Goal: Task Accomplishment & Management: Use online tool/utility

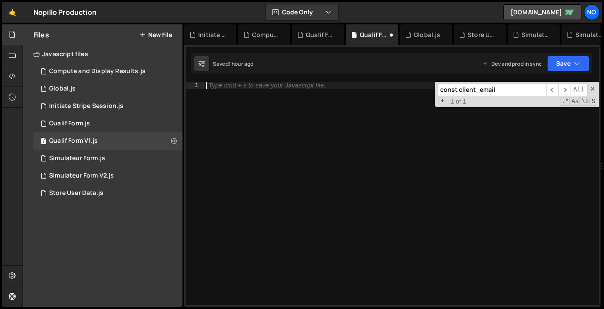
type textarea "}); // <-- Fin de l'enveloppe DOMContentLoaded"
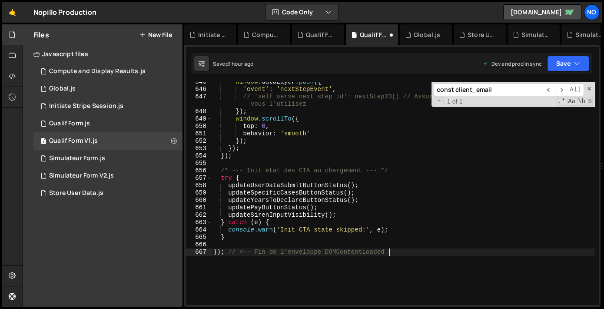
scroll to position [5005, 0]
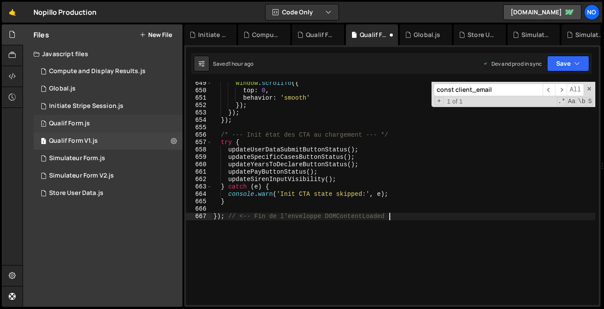
click at [128, 123] on div "1 Qualif Form.js 0" at bounding box center [107, 123] width 149 height 17
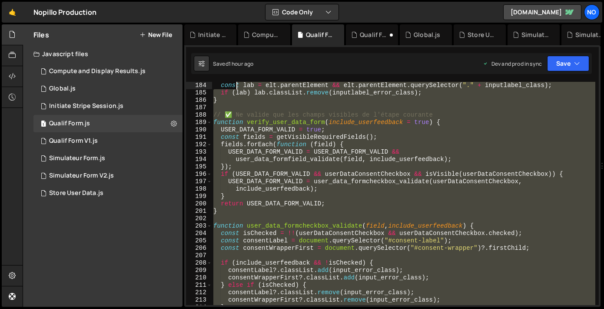
scroll to position [0, 0]
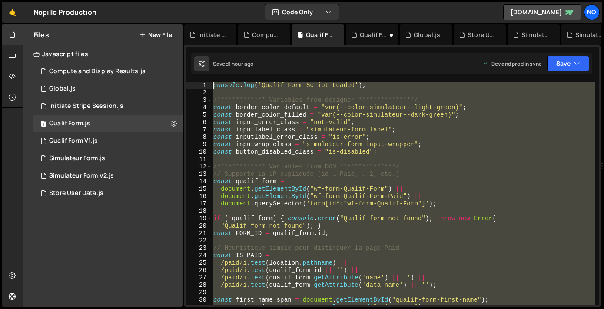
drag, startPoint x: 226, startPoint y: 201, endPoint x: 236, endPoint y: -50, distance: 251.4
click at [236, 0] on html "Projects [GEOGRAPHIC_DATA] Blog No Projects Your Teams Account Upgrade Logout" at bounding box center [302, 154] width 604 height 309
type textarea "console.log('Qualif Form Script Loaded');"
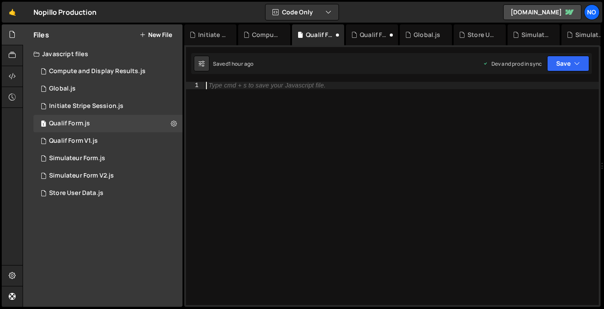
paste textarea "}); // <-- Fin de l'enveloppe DOMContentLoaded"
type textarea "}); // <-- Fin de l'enveloppe DOMContentLoaded"
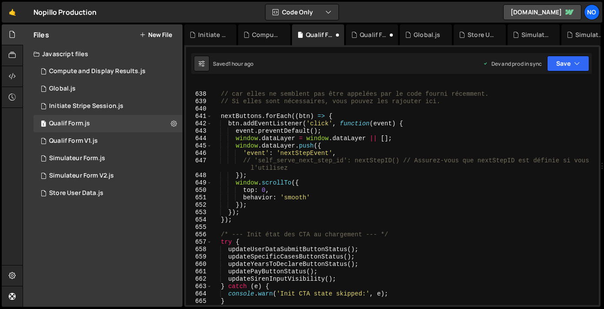
scroll to position [4868, 0]
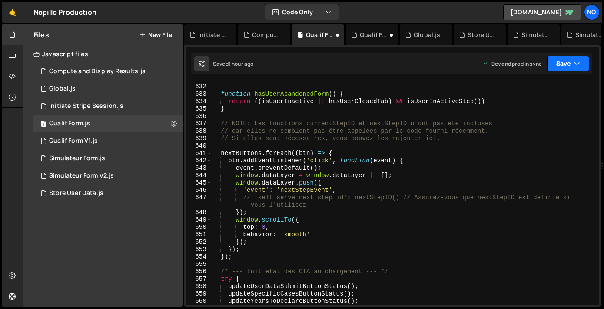
click at [562, 61] on button "Save" at bounding box center [568, 64] width 42 height 16
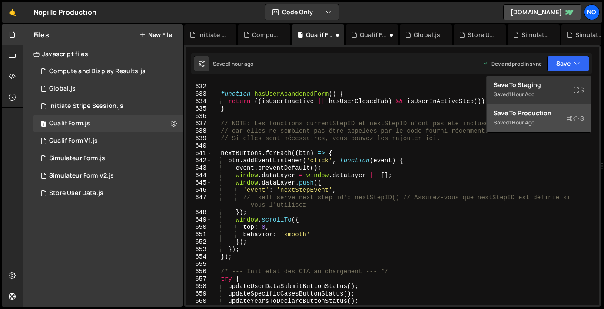
click at [543, 127] on button "Save to Production S Saved 1 hour ago" at bounding box center [539, 118] width 104 height 28
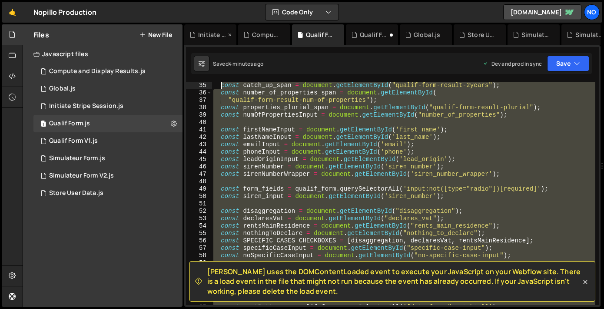
scroll to position [0, 0]
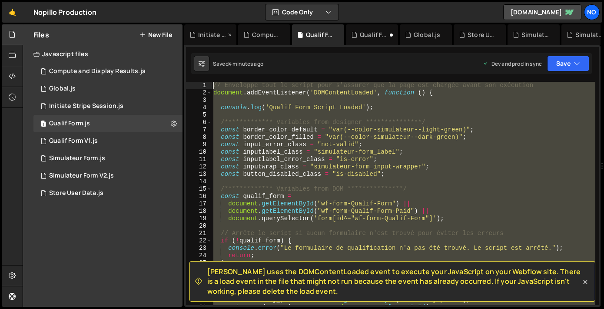
drag, startPoint x: 217, startPoint y: 196, endPoint x: 223, endPoint y: 37, distance: 159.2
click at [223, 37] on div "Debug Explain Copy Initiate Stripe Session.js Compute and Display Results.js Qu…" at bounding box center [392, 165] width 416 height 283
type textarea "// Enveloppe tout le script pour s'assurer que la page est chargée avant son ex…"
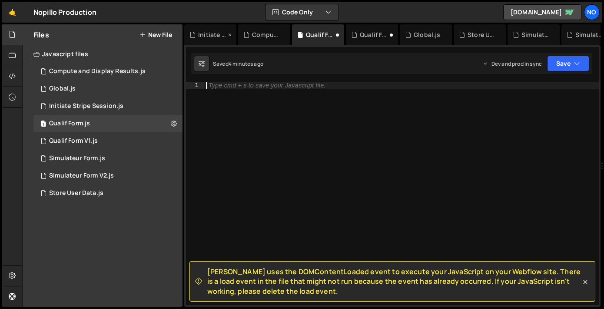
paste textarea "}"
type textarea "}"
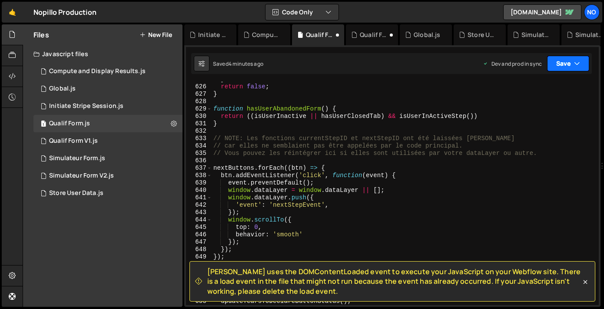
click at [569, 67] on button "Save" at bounding box center [568, 64] width 42 height 16
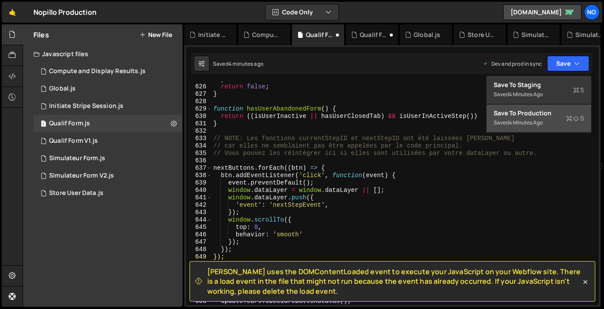
click at [518, 114] on div "Save to Production S" at bounding box center [539, 113] width 90 height 9
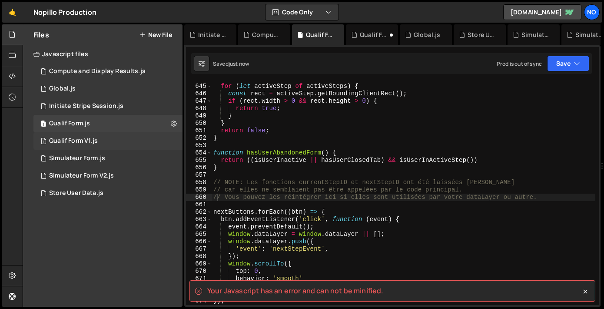
click at [133, 143] on div "1 Qualif Form V1.js 0" at bounding box center [107, 140] width 149 height 17
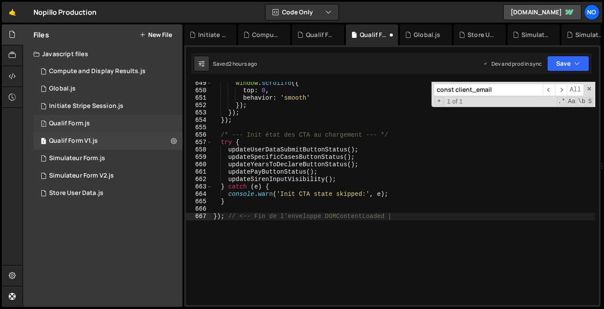
click at [128, 124] on div "1 Qualif Form.js 0" at bounding box center [107, 123] width 149 height 17
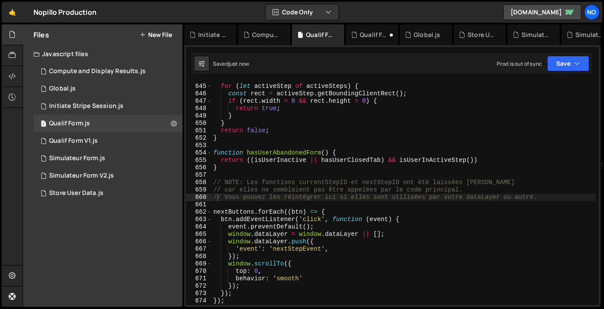
scroll to position [1832, 0]
click at [563, 60] on button "Save" at bounding box center [568, 64] width 42 height 16
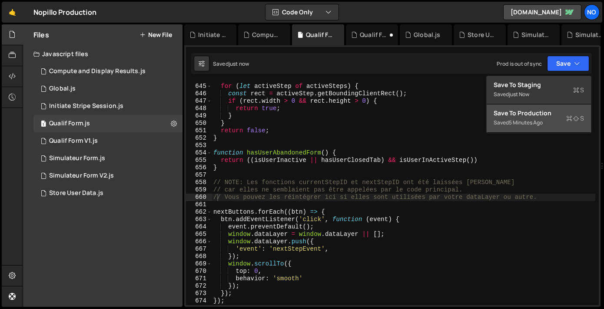
click at [532, 125] on div "5 minutes ago" at bounding box center [526, 122] width 34 height 7
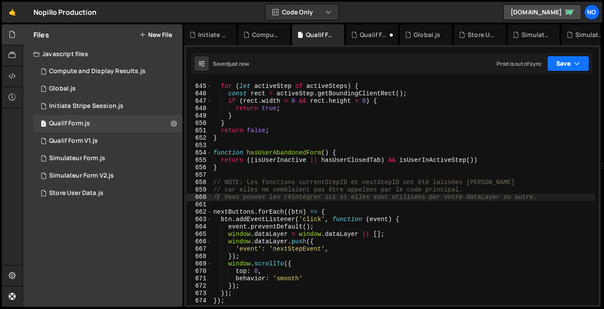
click at [562, 68] on button "Save" at bounding box center [568, 64] width 42 height 16
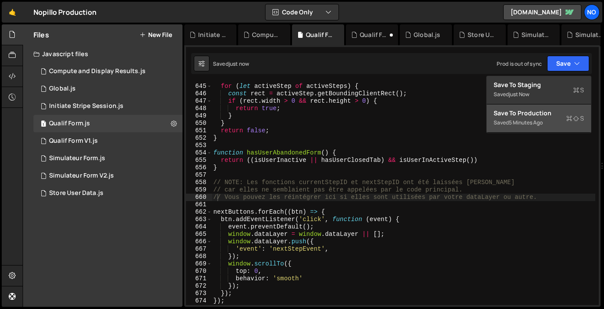
click at [536, 122] on div "5 minutes ago" at bounding box center [526, 122] width 34 height 7
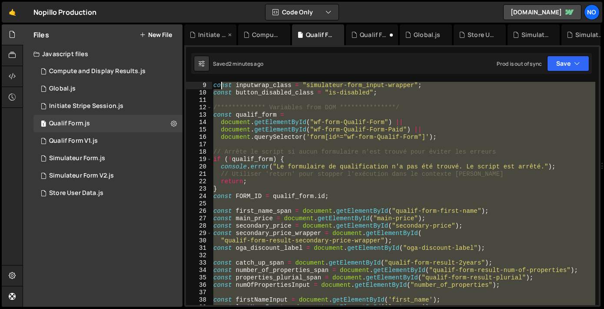
scroll to position [0, 0]
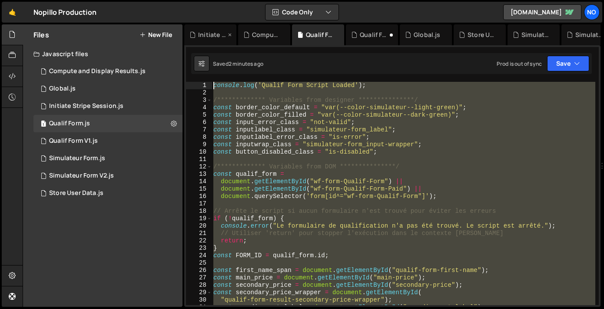
drag, startPoint x: 223, startPoint y: 230, endPoint x: 222, endPoint y: 26, distance: 204.3
click at [222, 26] on div "Debug Explain Copy Initiate Stripe Session.js Compute and Display Results.js Qu…" at bounding box center [392, 165] width 416 height 283
type textarea "console.log('Qualif Form Script Loaded');"
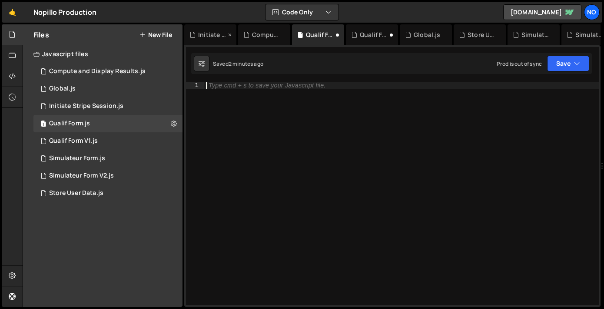
paste textarea "}"
type textarea "}"
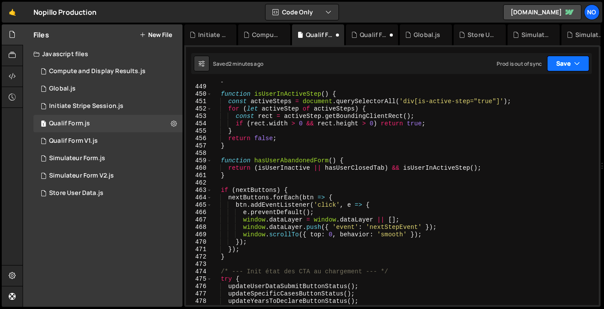
click at [575, 59] on button "Save" at bounding box center [568, 64] width 42 height 16
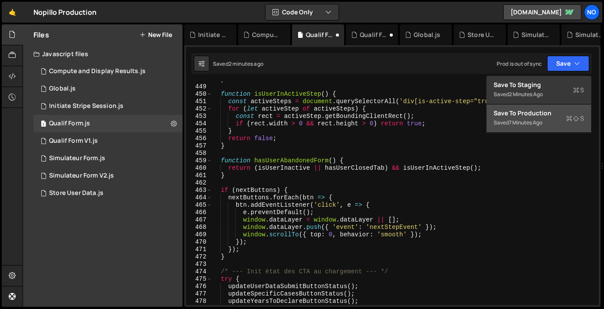
click at [536, 124] on div "7 minutes ago" at bounding box center [525, 122] width 33 height 7
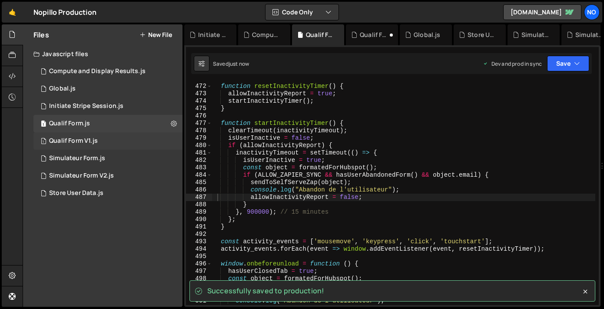
click at [158, 141] on div "1 Qualif Form V1.js 0" at bounding box center [107, 140] width 149 height 17
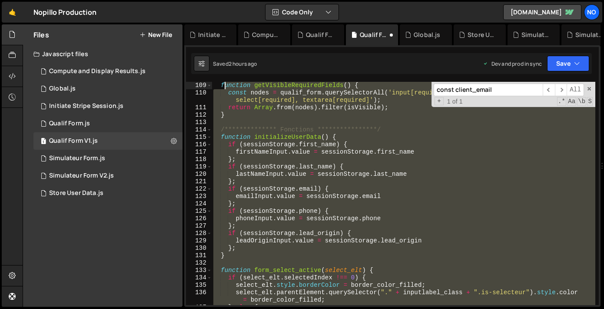
scroll to position [0, 0]
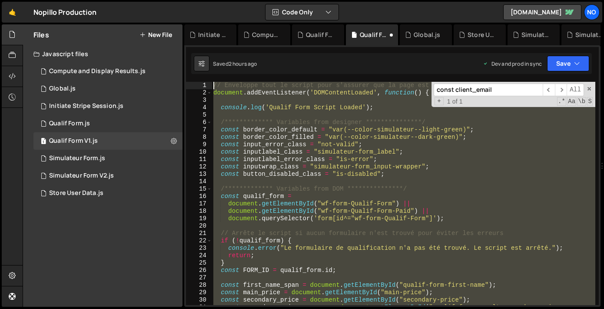
drag, startPoint x: 396, startPoint y: 214, endPoint x: 226, endPoint y: 7, distance: 268.1
click at [226, 7] on div "Hold on a sec... Are you certain you wish to leave this page? Any changes you'v…" at bounding box center [302, 154] width 604 height 309
type textarea "// Enveloppe tout le script pour s'assurer que la page est chargée avant son ex…"
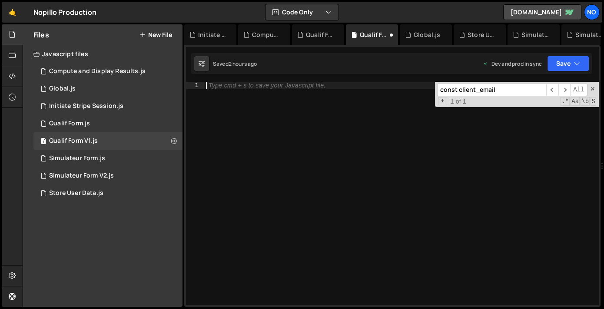
paste textarea "}"
type textarea "}"
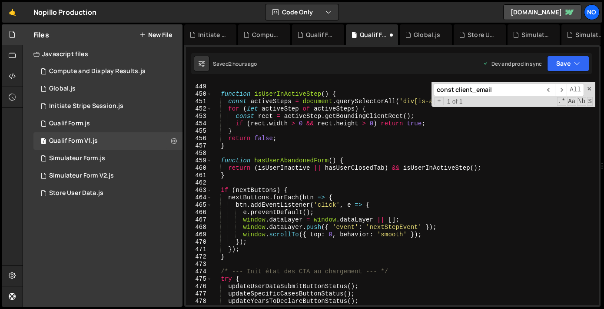
scroll to position [3686, 0]
click at [568, 60] on button "Save" at bounding box center [568, 64] width 42 height 16
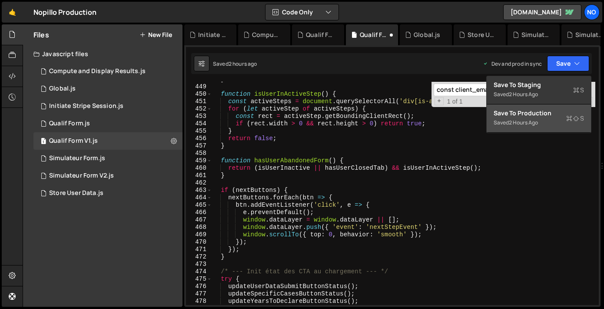
click at [550, 117] on button "Save to Production S Saved 2 hours ago" at bounding box center [539, 118] width 104 height 28
